Goal: Check status: Check status

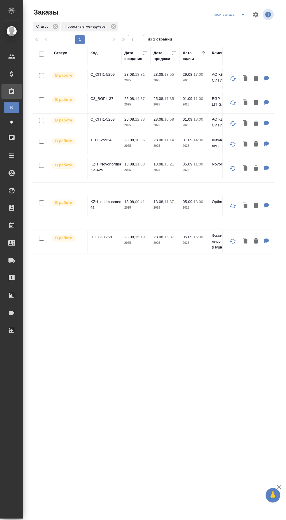
click at [112, 74] on p "C_CITI1-5209" at bounding box center [104, 75] width 28 height 6
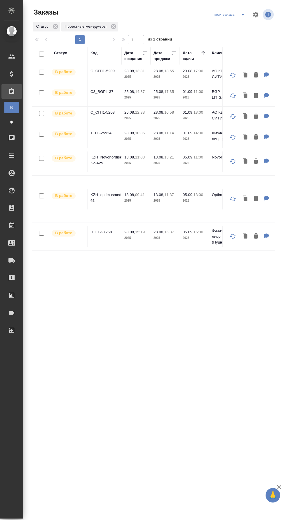
click at [108, 92] on p "C3_BGPL-37" at bounding box center [104, 92] width 28 height 6
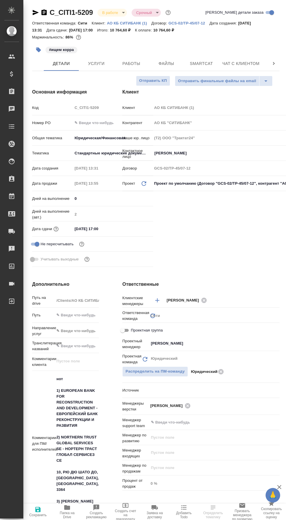
select select "RU"
click at [208, 64] on span "Smartcat" at bounding box center [201, 63] width 28 height 7
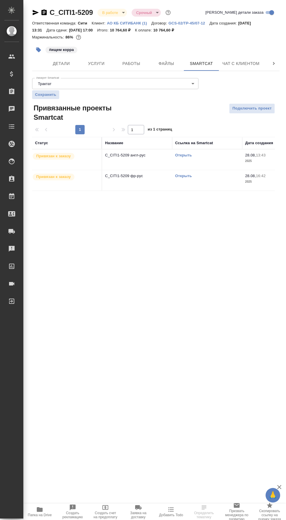
click at [186, 156] on link "Открыть" at bounding box center [183, 155] width 17 height 4
click at [188, 176] on link "Открыть" at bounding box center [183, 176] width 17 height 4
click at [139, 62] on span "Работы" at bounding box center [131, 63] width 28 height 7
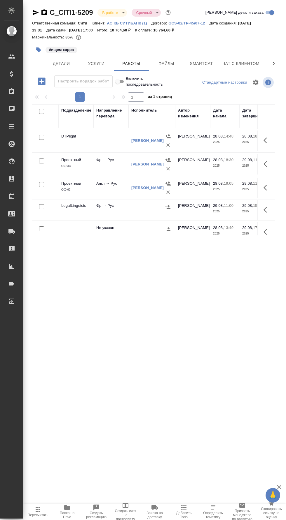
scroll to position [49, 115]
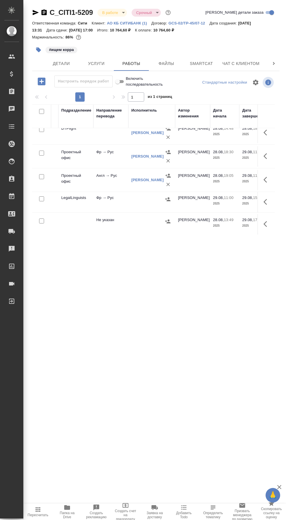
click at [267, 201] on icon "button" at bounding box center [266, 202] width 7 height 7
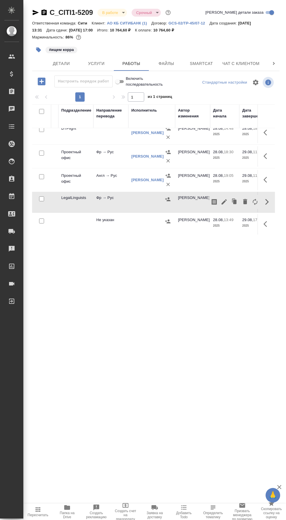
click at [214, 201] on icon "button" at bounding box center [214, 202] width 7 height 7
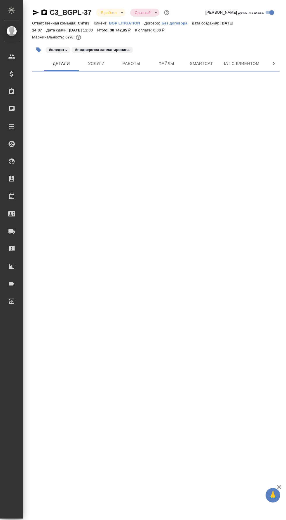
select select "RU"
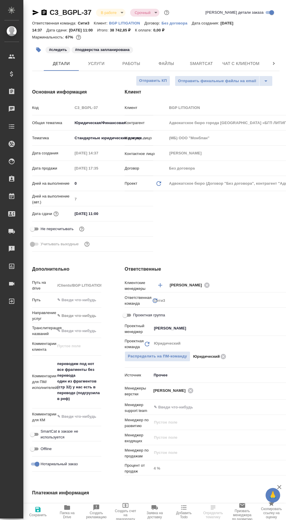
type textarea "x"
click at [107, 64] on span "Услуги" at bounding box center [96, 63] width 28 height 7
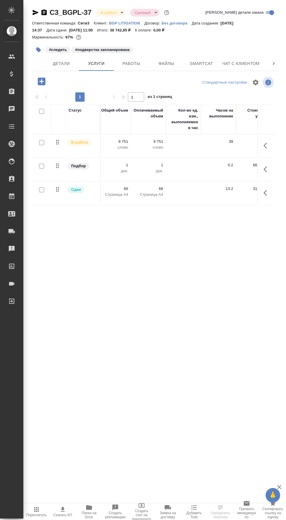
scroll to position [0, 190]
click at [139, 63] on span "Работы" at bounding box center [131, 63] width 28 height 7
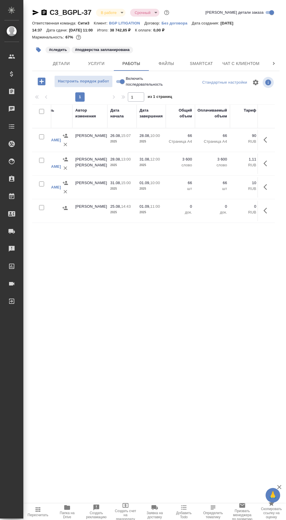
scroll to position [0, 239]
